Goal: Complete application form

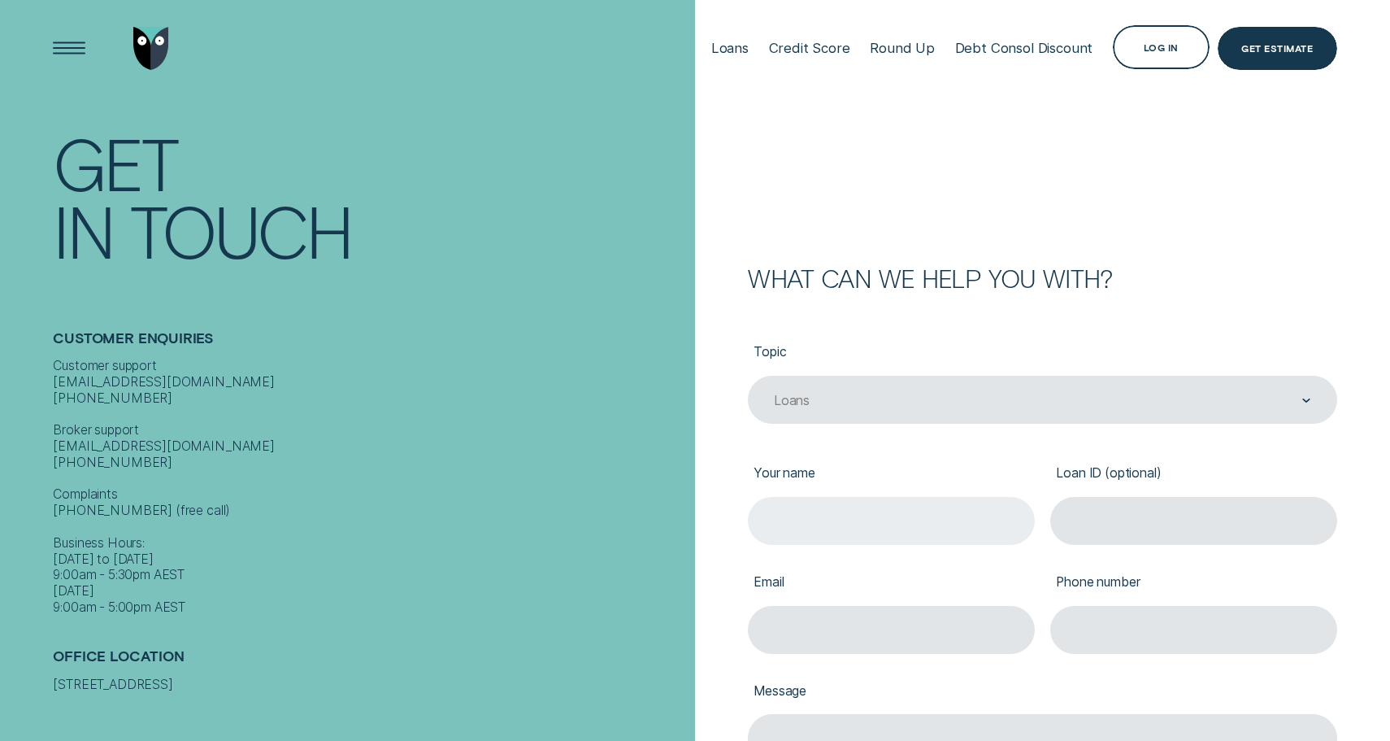
type input "[PERSON_NAME]"
type input "0488032980"
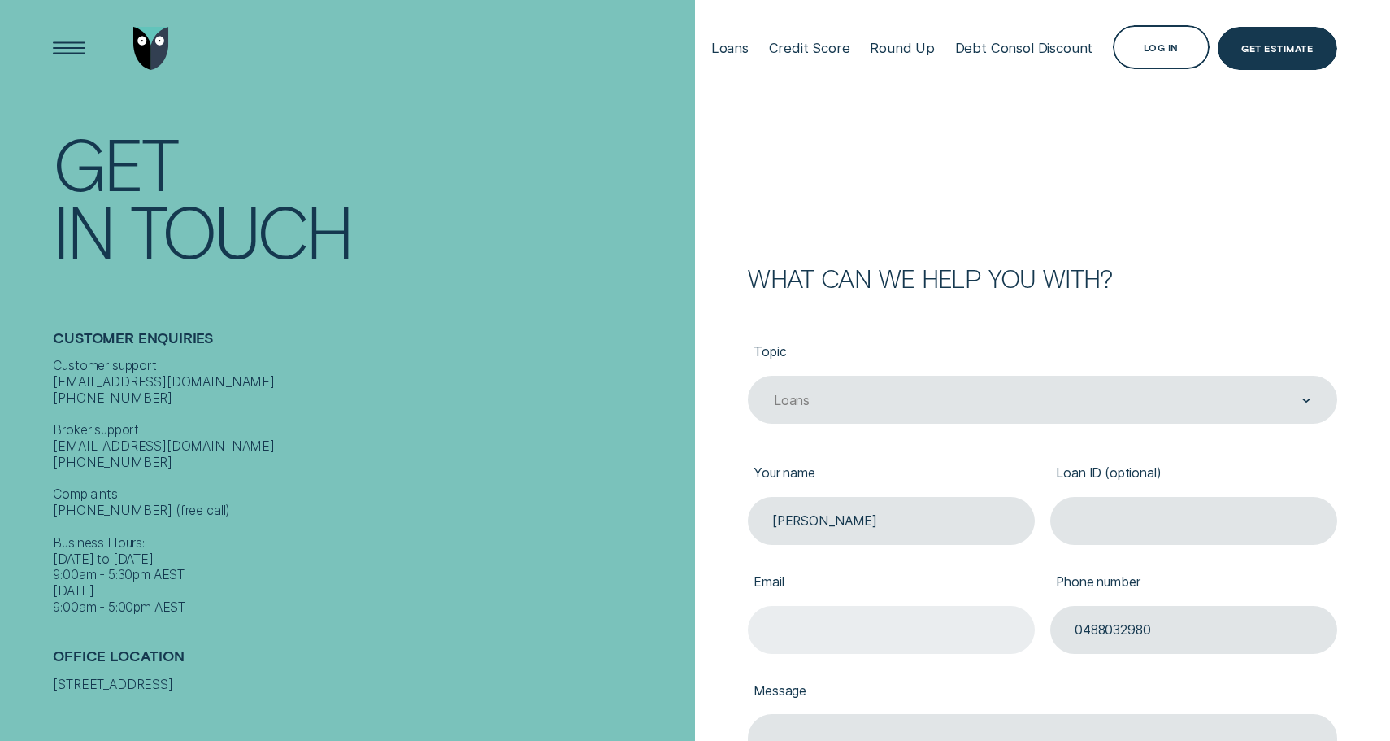
click at [898, 627] on input "Email" at bounding box center [891, 630] width 286 height 48
type input "[EMAIL_ADDRESS][DOMAIN_NAME]"
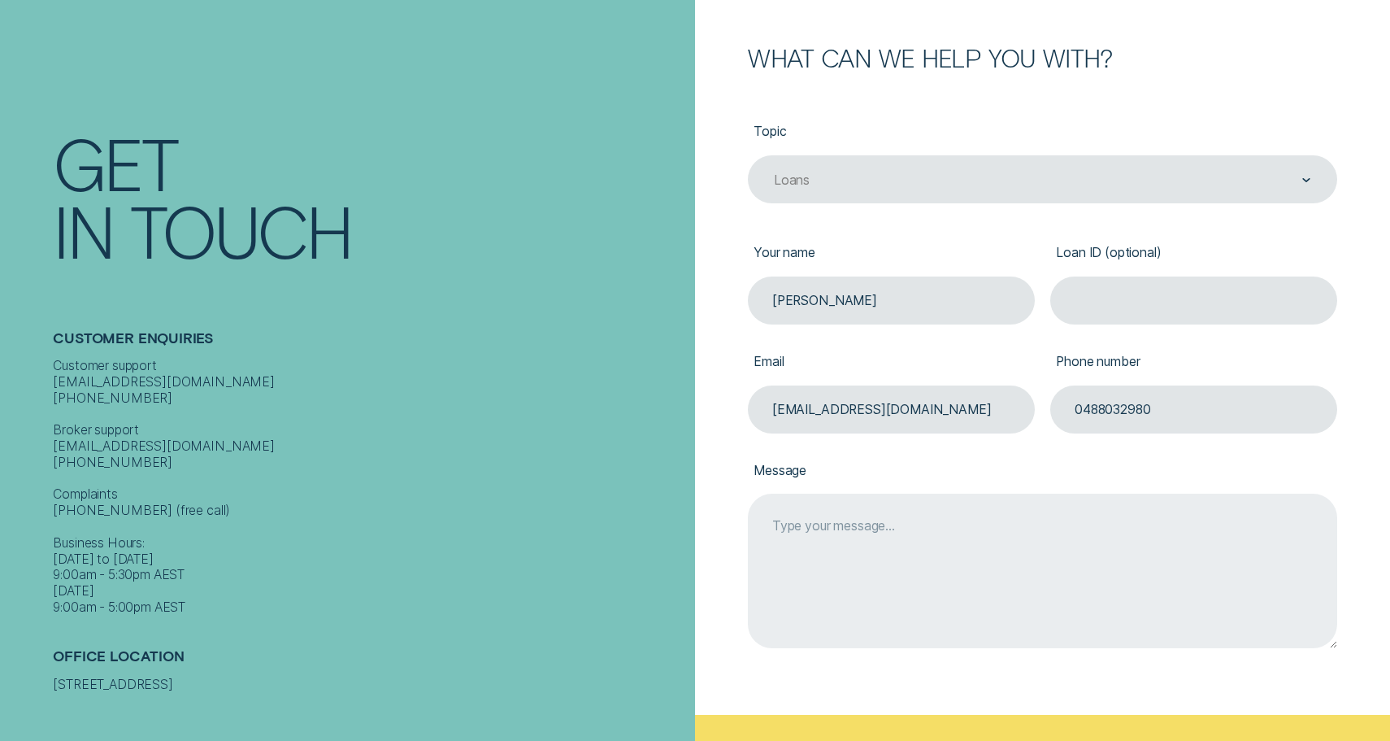
scroll to position [224, 0]
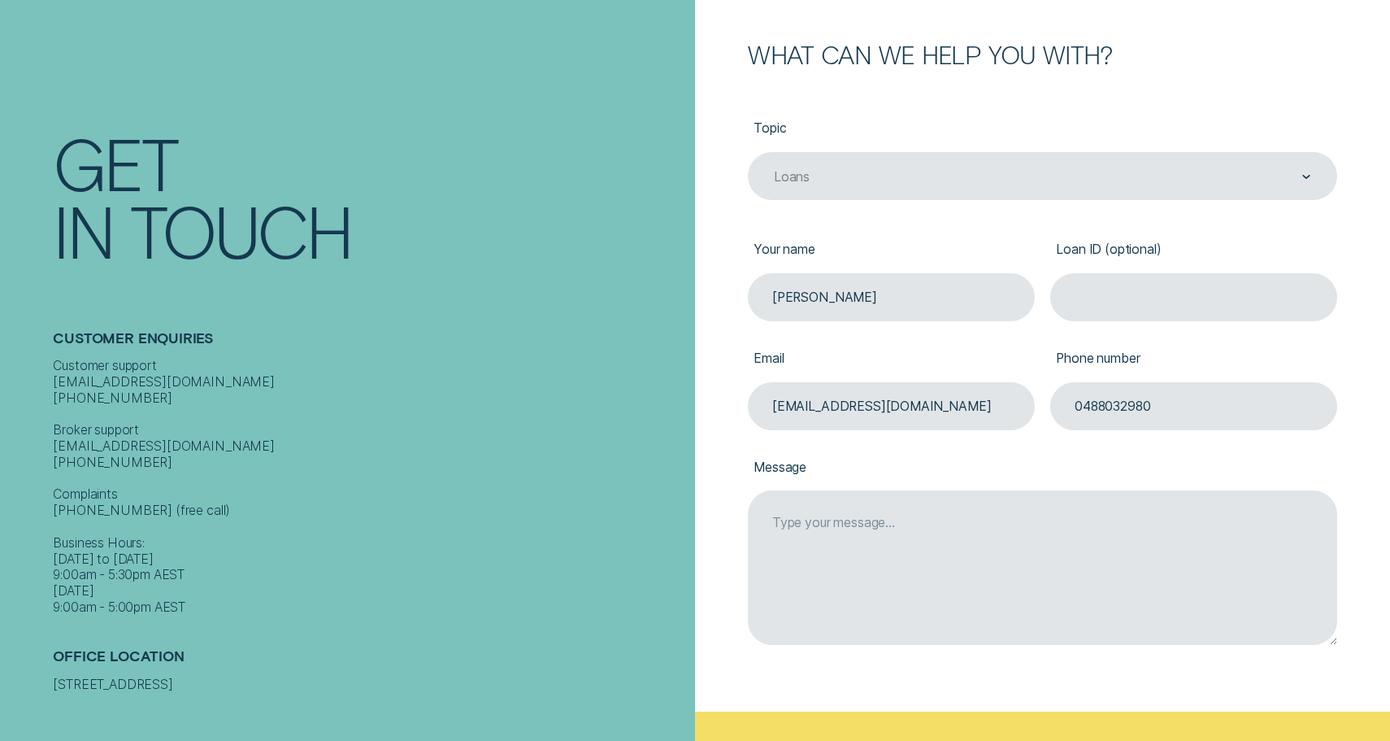
click at [1119, 328] on div "Phone number [PHONE_NUMBER]" at bounding box center [1193, 375] width 302 height 109
click at [1118, 319] on input "Loan ID (optional)" at bounding box center [1193, 297] width 286 height 48
paste input "930955"
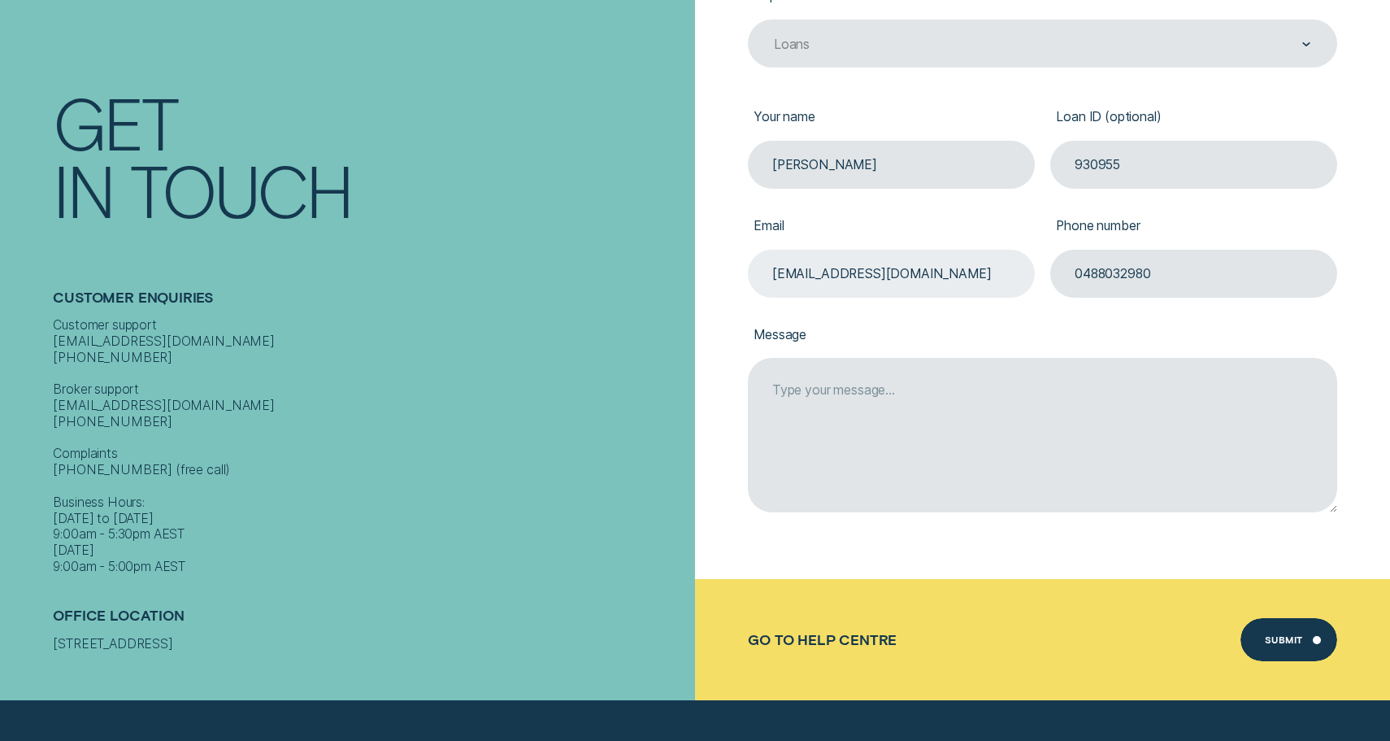
scroll to position [428, 0]
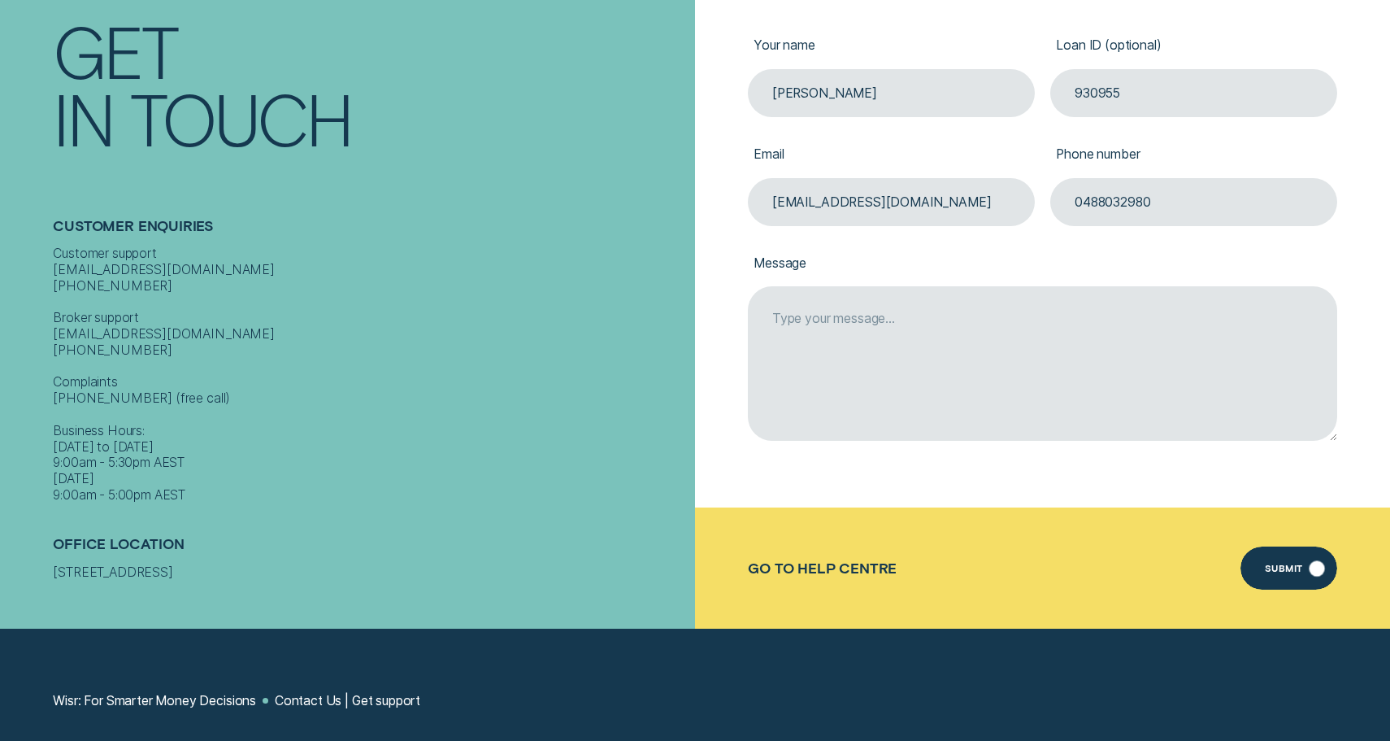
type input "930955"
click at [1299, 585] on div "Submit" at bounding box center [1288, 567] width 97 height 43
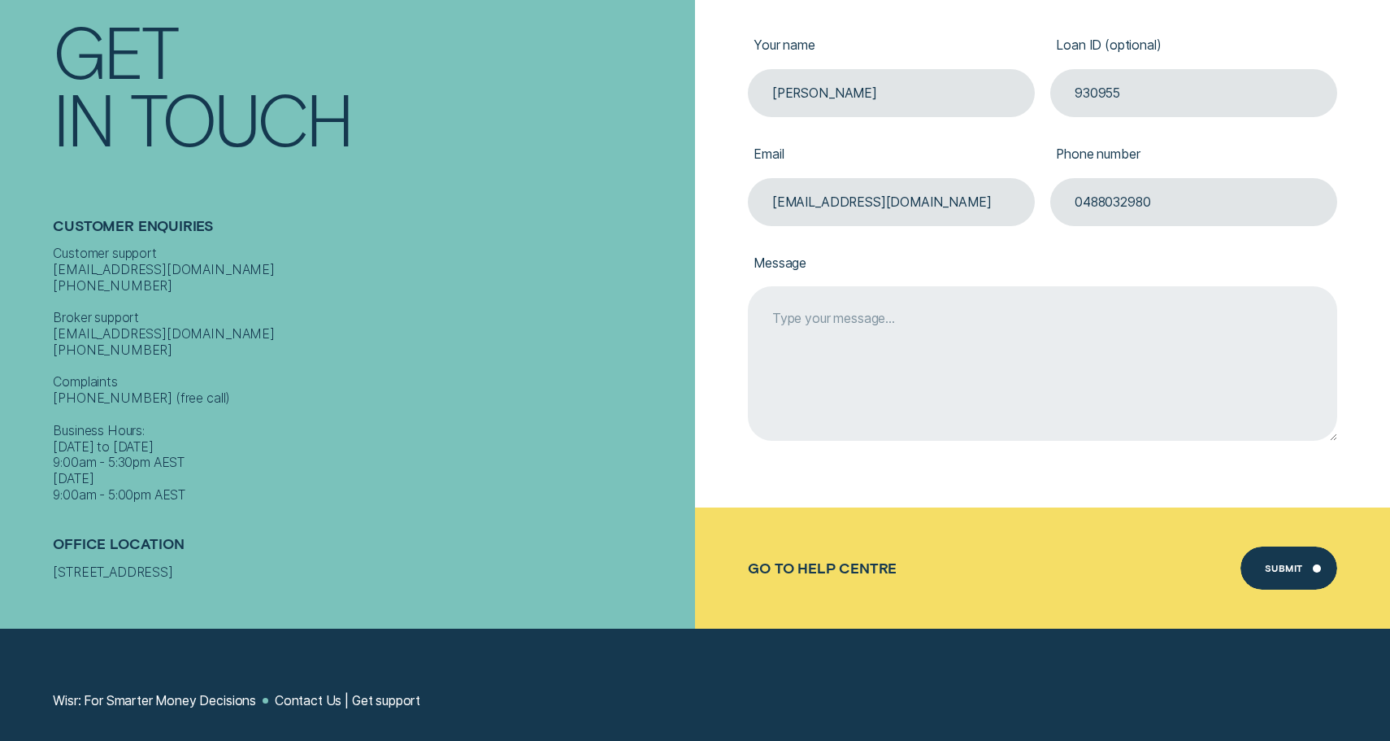
click at [1081, 381] on textarea "Message" at bounding box center [1042, 363] width 589 height 154
type textarea "I"
type textarea "d"
click at [1081, 386] on textarea "Hello, Do I've received an email to confirm last 3 months transactions." at bounding box center [1042, 363] width 589 height 154
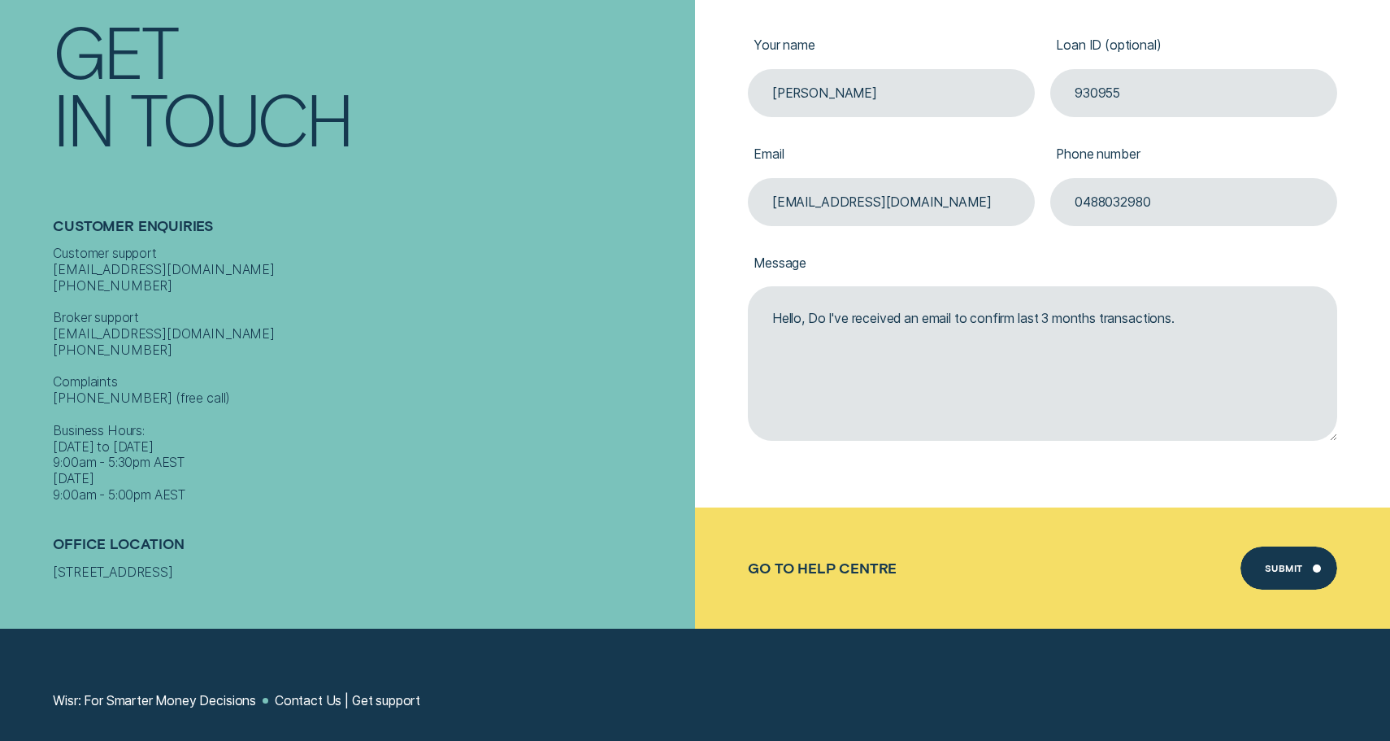
type textarea "Hello, Do I've received an email to confirm last 3 months transactions."
click at [1266, 541] on div "Go to Help Centre Submit Submit" at bounding box center [1042, 567] width 695 height 120
click at [1266, 548] on div "Submit" at bounding box center [1288, 567] width 97 height 43
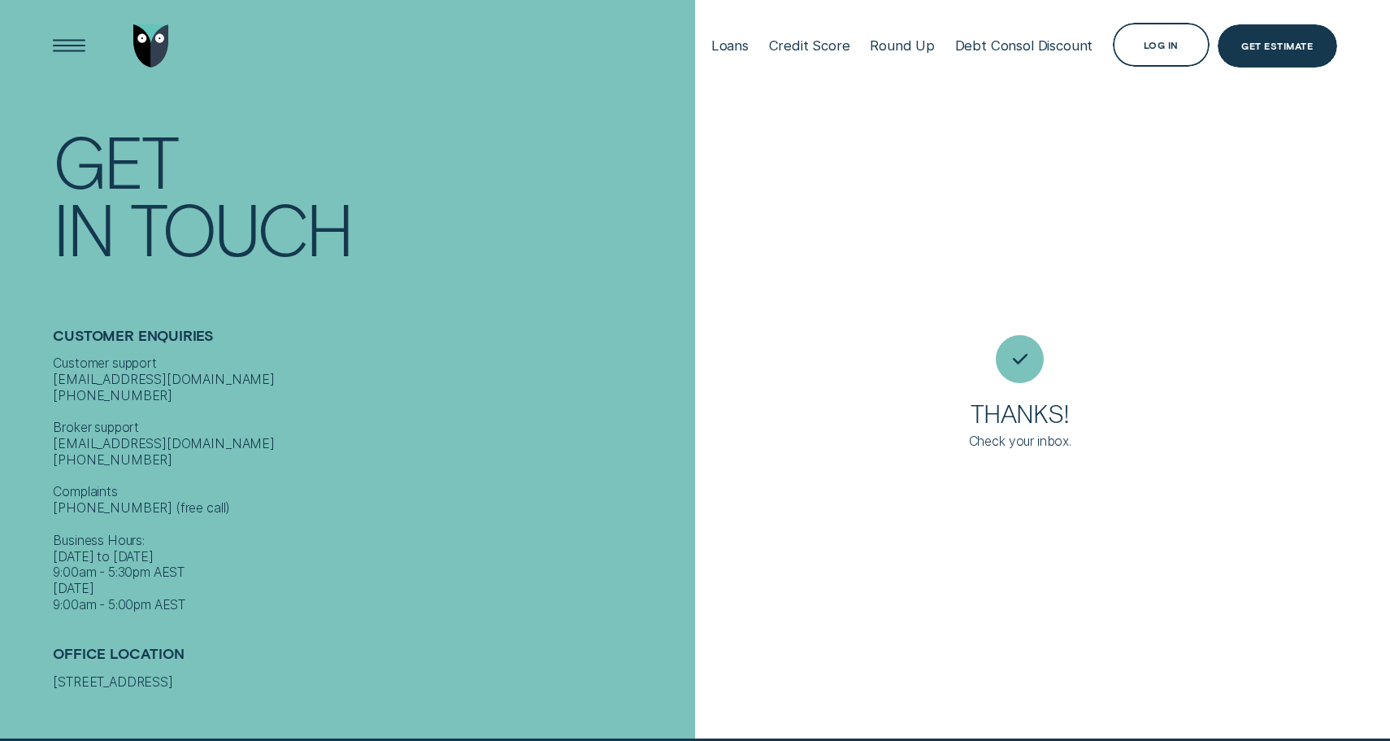
scroll to position [0, 0]
